Goal: Navigation & Orientation: Find specific page/section

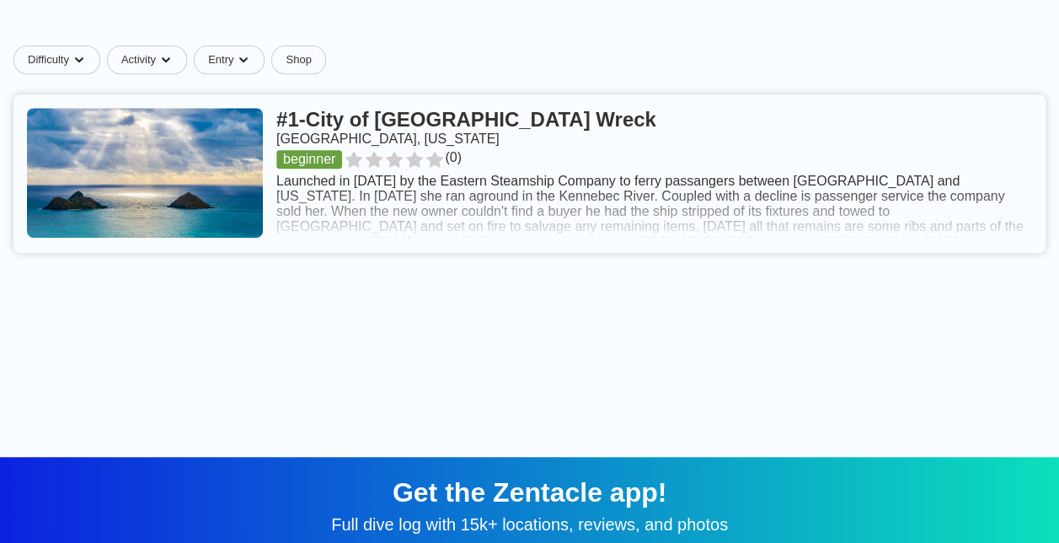
scroll to position [350, 0]
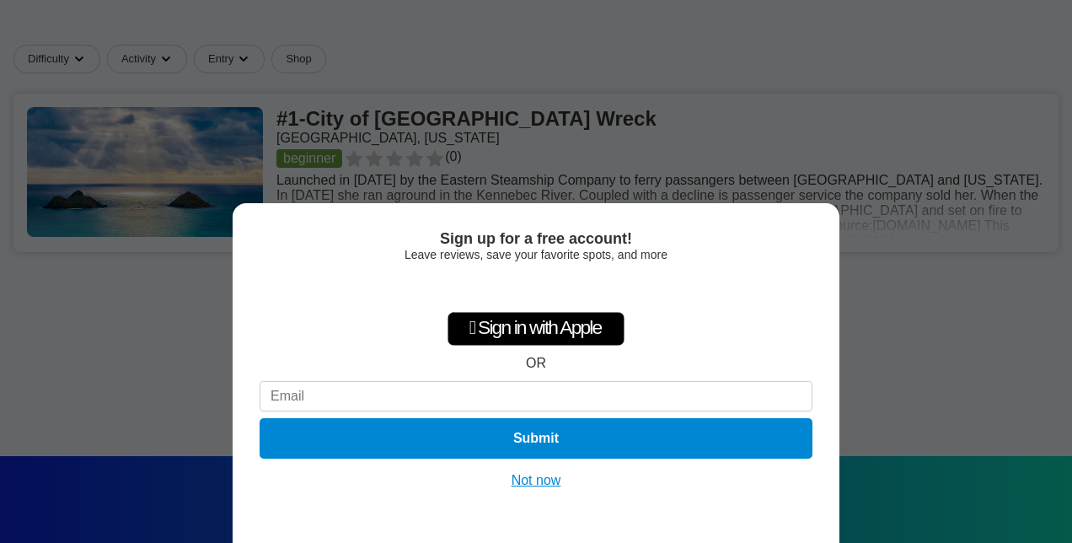
click at [531, 478] on button "Not now" at bounding box center [536, 480] width 60 height 17
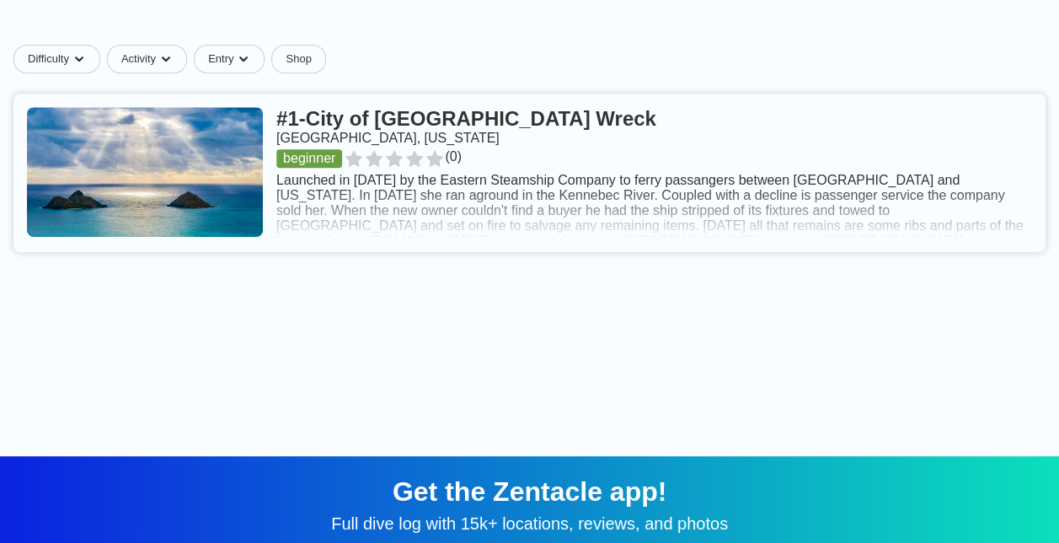
click at [238, 187] on link at bounding box center [529, 173] width 1032 height 158
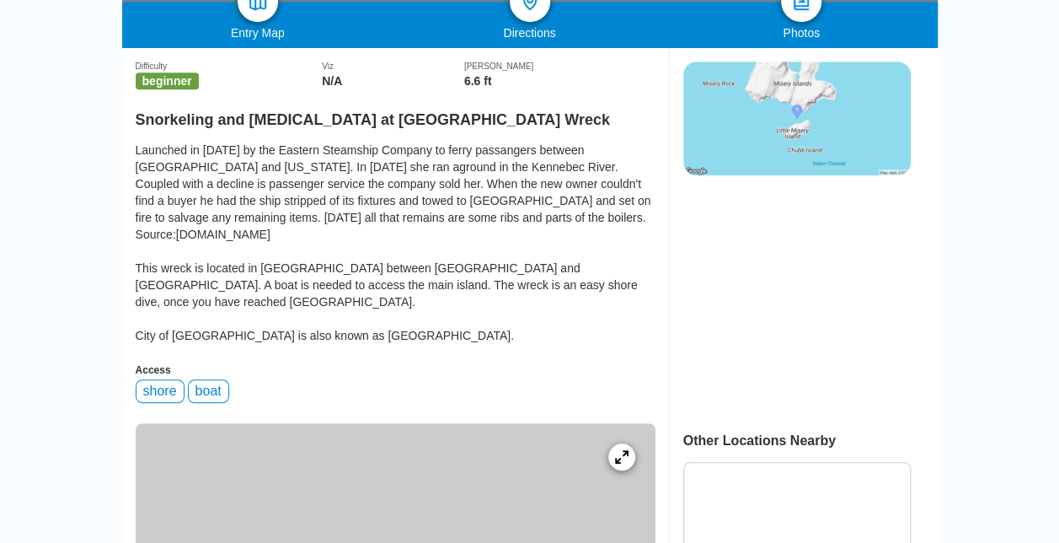
scroll to position [395, 0]
